Goal: Check status: Check status

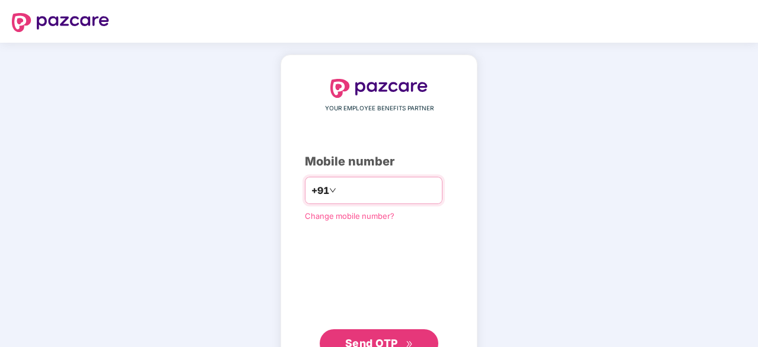
click at [355, 193] on input "number" at bounding box center [387, 190] width 97 height 19
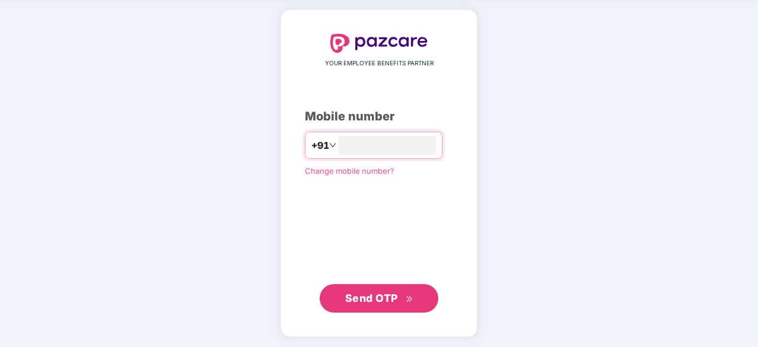
type input "**********"
drag, startPoint x: 369, startPoint y: 292, endPoint x: 377, endPoint y: 294, distance: 7.2
click at [369, 292] on span "Send OTP" at bounding box center [371, 298] width 53 height 12
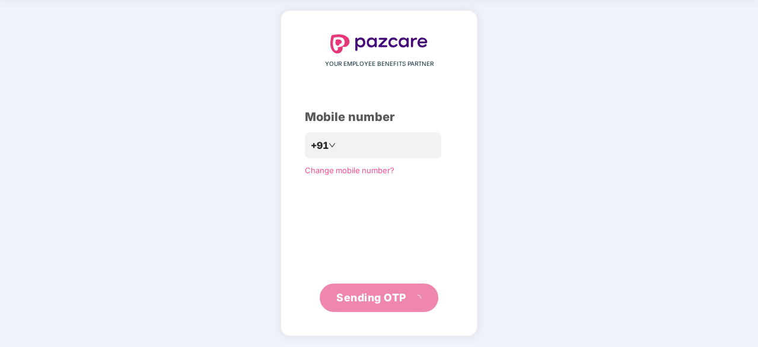
scroll to position [39, 0]
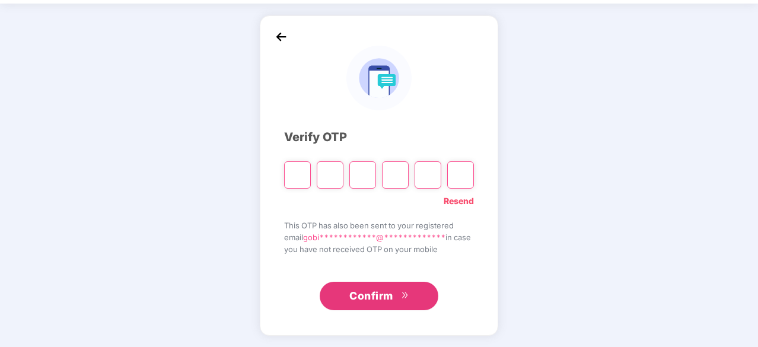
type input "*"
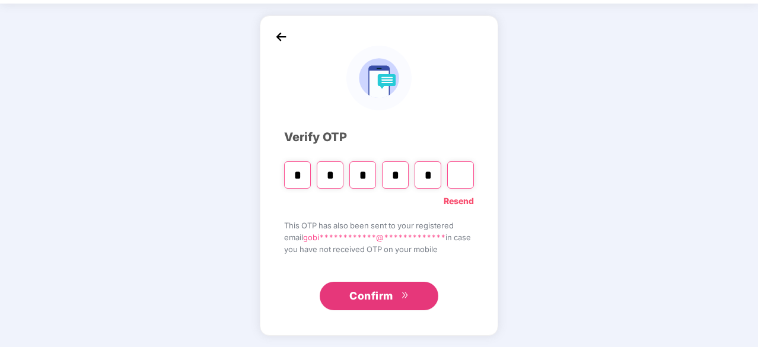
type input "*"
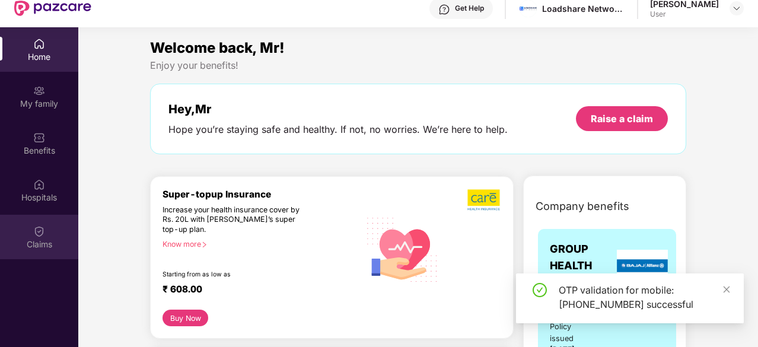
click at [37, 238] on div "Claims" at bounding box center [39, 244] width 78 height 12
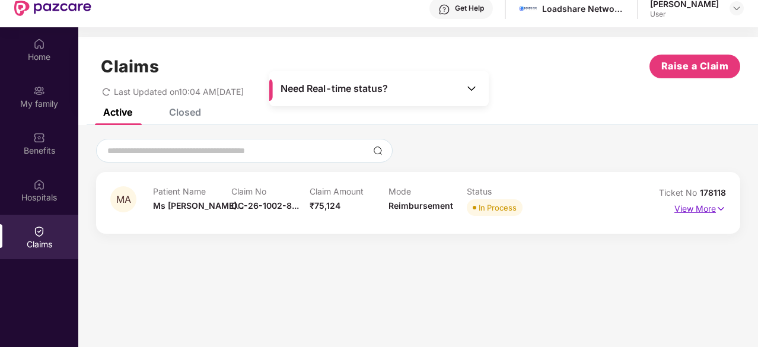
click at [695, 209] on p "View More" at bounding box center [700, 207] width 52 height 16
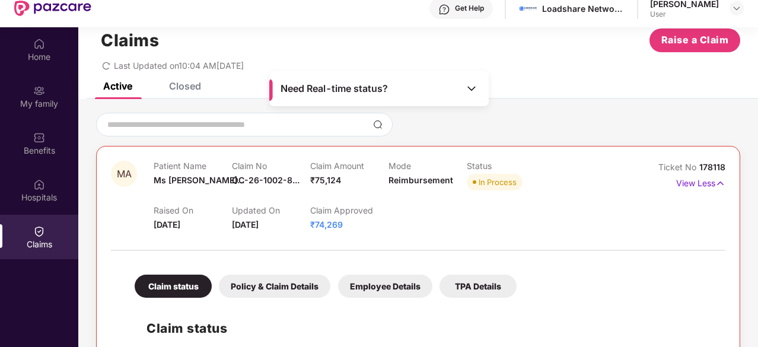
scroll to position [21, 0]
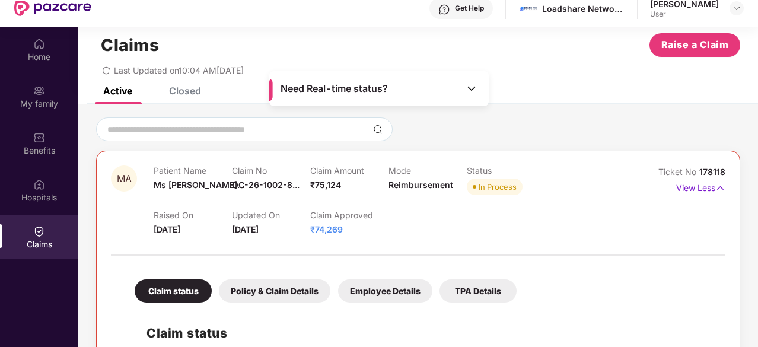
click at [696, 186] on p "View Less" at bounding box center [700, 187] width 49 height 16
